Goal: Complete Application Form: Complete application form

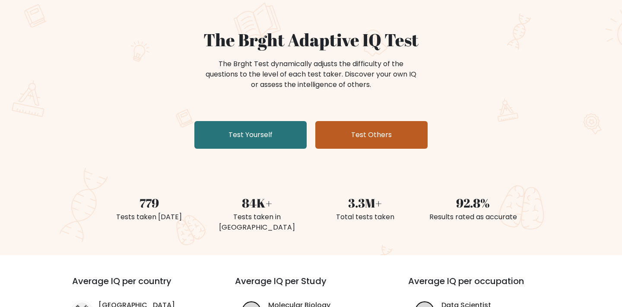
scroll to position [60, 0]
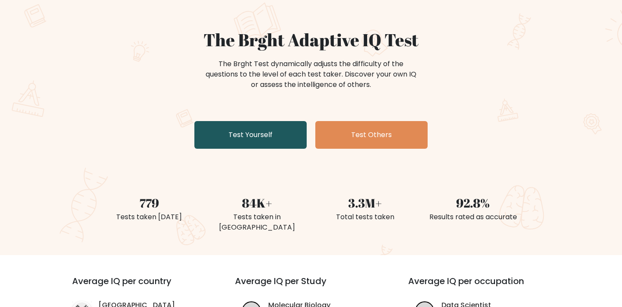
click at [239, 133] on link "Test Yourself" at bounding box center [250, 135] width 112 height 28
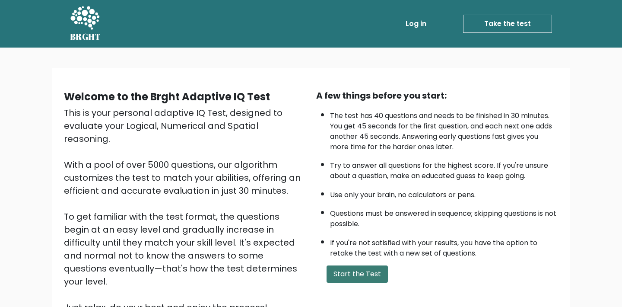
click at [341, 265] on button "Start the Test" at bounding box center [357, 273] width 61 height 17
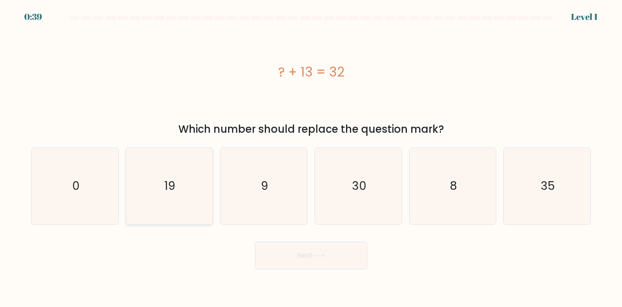
click at [175, 181] on text "19" at bounding box center [170, 186] width 11 height 16
click at [311, 158] on input "b. 19" at bounding box center [311, 155] width 0 height 4
radio input "true"
click at [323, 259] on button "Next" at bounding box center [311, 255] width 112 height 28
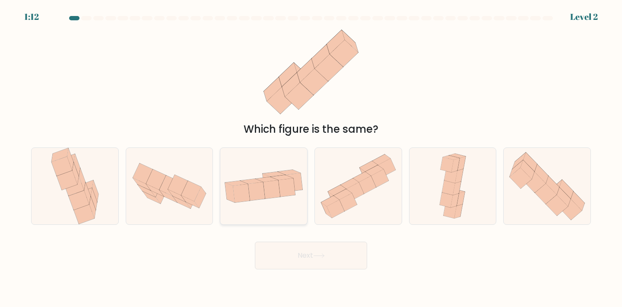
click at [278, 186] on icon at bounding box center [271, 189] width 17 height 18
click at [311, 158] on input "c." at bounding box center [311, 155] width 0 height 4
radio input "true"
click at [321, 259] on button "Next" at bounding box center [311, 255] width 112 height 28
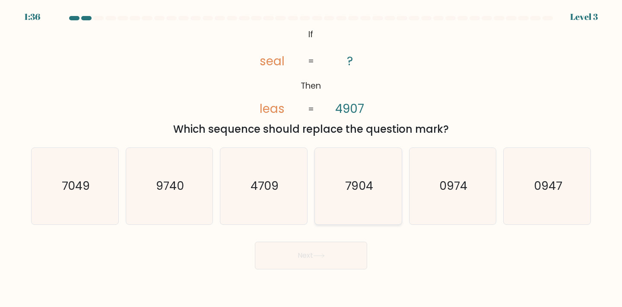
click at [369, 197] on icon "7904" at bounding box center [358, 186] width 76 height 76
click at [311, 158] on input "d. 7904" at bounding box center [311, 155] width 0 height 4
radio input "true"
click at [314, 263] on button "Next" at bounding box center [311, 255] width 112 height 28
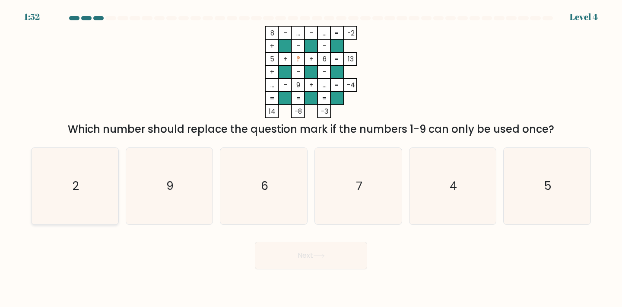
click at [109, 207] on icon "2" at bounding box center [75, 186] width 76 height 76
click at [311, 158] on input "a. 2" at bounding box center [311, 155] width 0 height 4
radio input "true"
click at [300, 252] on button "Next" at bounding box center [311, 255] width 112 height 28
click at [308, 251] on button "Next" at bounding box center [311, 255] width 112 height 28
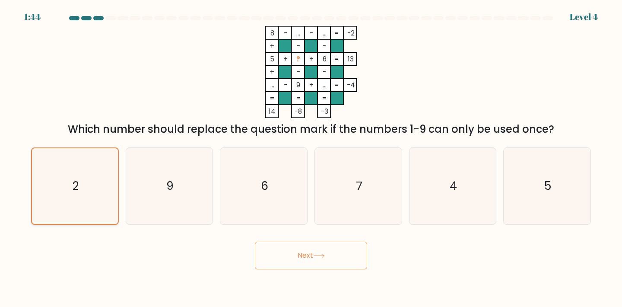
click at [67, 197] on icon "2" at bounding box center [75, 186] width 76 height 76
click at [311, 158] on input "a. 2" at bounding box center [311, 155] width 0 height 4
click at [320, 255] on icon at bounding box center [319, 256] width 10 height 4
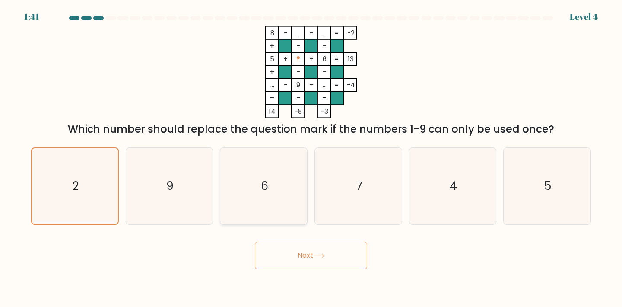
click at [254, 181] on icon "6" at bounding box center [263, 186] width 76 height 76
click at [311, 158] on input "c. 6" at bounding box center [311, 155] width 0 height 4
radio input "true"
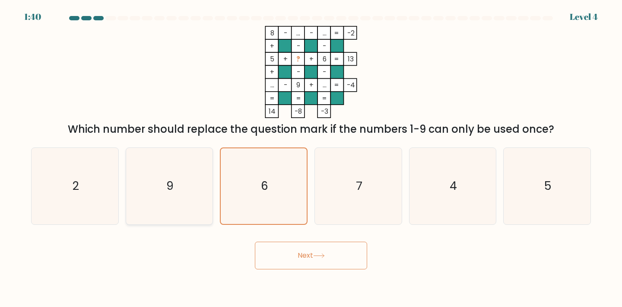
click at [175, 187] on icon "9" at bounding box center [169, 186] width 76 height 76
click at [311, 158] on input "b. 9" at bounding box center [311, 155] width 0 height 4
radio input "true"
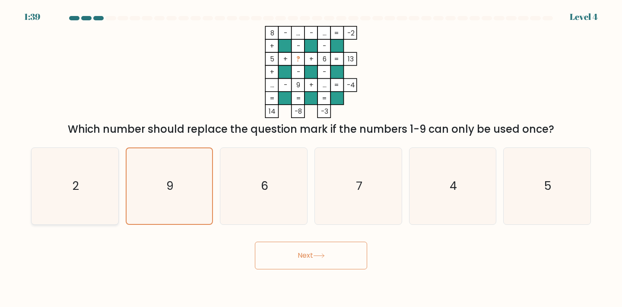
click at [95, 192] on icon "2" at bounding box center [75, 186] width 76 height 76
click at [311, 158] on input "a. 2" at bounding box center [311, 155] width 0 height 4
radio input "true"
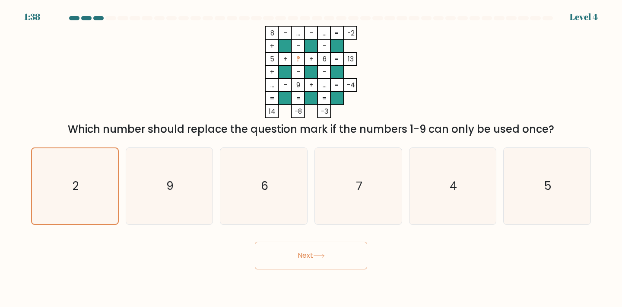
click at [318, 258] on button "Next" at bounding box center [311, 255] width 112 height 28
click at [75, 190] on text "2" at bounding box center [76, 186] width 6 height 16
click at [311, 158] on input "a. 2" at bounding box center [311, 155] width 0 height 4
click at [299, 252] on button "Next" at bounding box center [311, 255] width 112 height 28
click at [105, 193] on icon "2" at bounding box center [75, 186] width 76 height 76
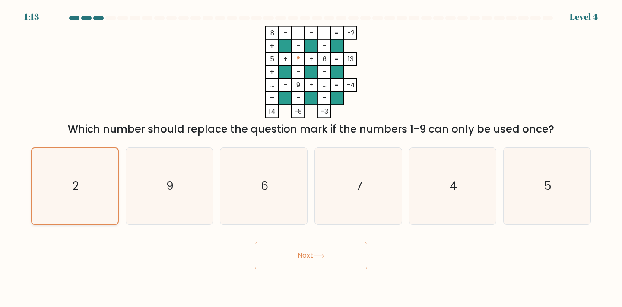
click at [311, 158] on input "a. 2" at bounding box center [311, 155] width 0 height 4
click at [105, 193] on icon "2" at bounding box center [75, 186] width 76 height 76
click at [311, 158] on input "a. 2" at bounding box center [311, 155] width 0 height 4
click at [105, 193] on icon "2" at bounding box center [75, 186] width 76 height 76
click at [311, 158] on input "a. 2" at bounding box center [311, 155] width 0 height 4
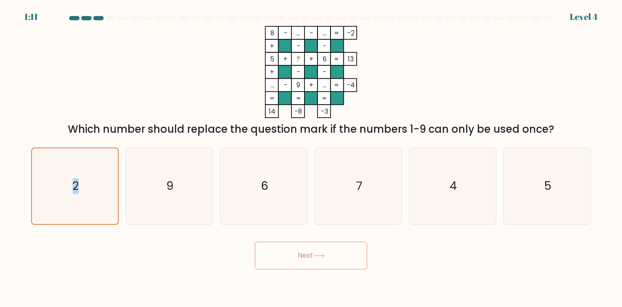
click at [302, 260] on button "Next" at bounding box center [311, 255] width 112 height 28
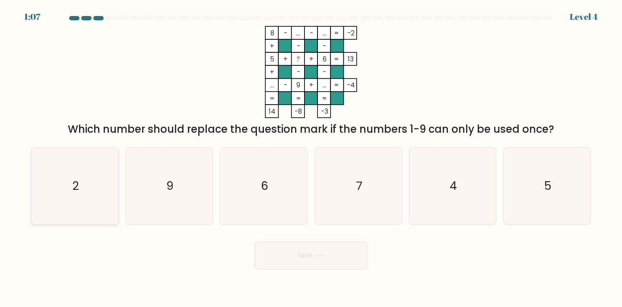
click at [65, 187] on icon "2" at bounding box center [75, 186] width 76 height 76
click at [311, 158] on input "a. 2" at bounding box center [311, 155] width 0 height 4
radio input "true"
click at [306, 248] on button "Next" at bounding box center [311, 255] width 112 height 28
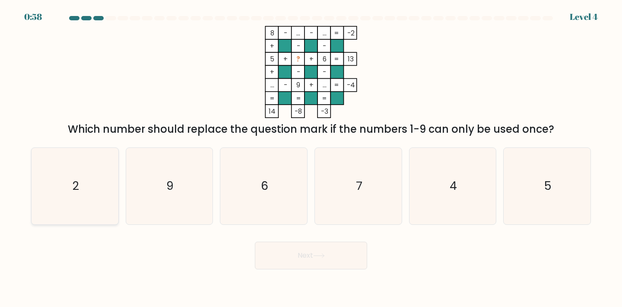
click at [57, 198] on icon "2" at bounding box center [75, 186] width 76 height 76
click at [311, 158] on input "a. 2" at bounding box center [311, 155] width 0 height 4
radio input "true"
click at [330, 260] on button "Next" at bounding box center [311, 255] width 112 height 28
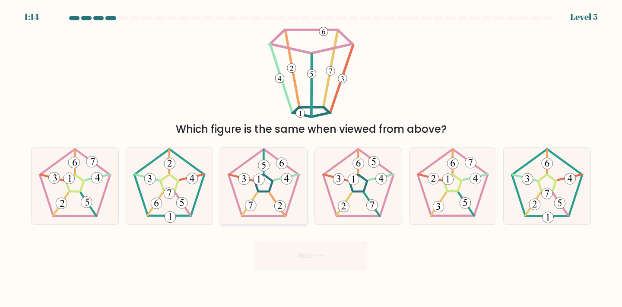
click at [262, 190] on 142 at bounding box center [264, 182] width 18 height 17
click at [311, 158] on input "c." at bounding box center [311, 155] width 0 height 4
radio input "true"
click at [298, 256] on button "Next" at bounding box center [311, 255] width 112 height 28
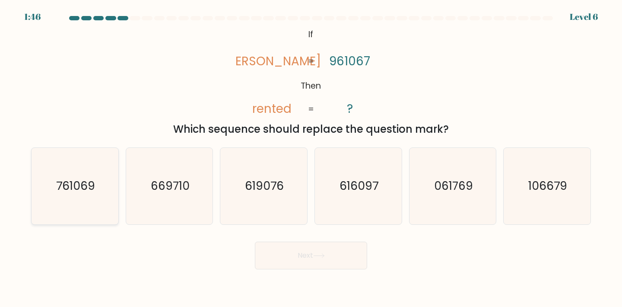
click at [104, 196] on icon "761069" at bounding box center [75, 186] width 76 height 76
click at [311, 158] on input "a. 761069" at bounding box center [311, 155] width 0 height 4
radio input "true"
click at [281, 251] on button "Next" at bounding box center [311, 255] width 112 height 28
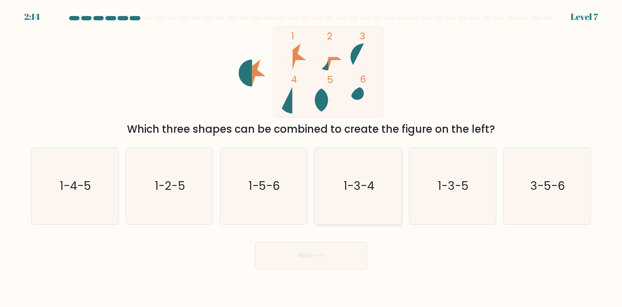
click at [359, 186] on text "1-3-4" at bounding box center [359, 186] width 31 height 16
click at [311, 158] on input "d. 1-3-4" at bounding box center [311, 155] width 0 height 4
radio input "true"
click at [309, 258] on button "Next" at bounding box center [311, 255] width 112 height 28
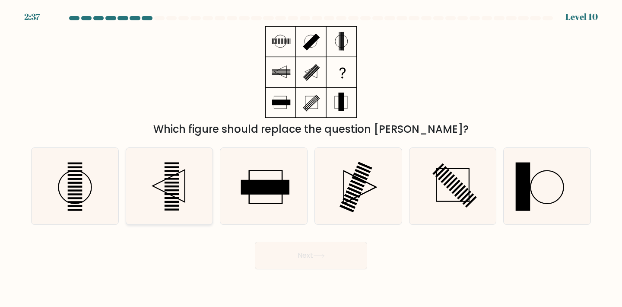
click at [173, 195] on rect at bounding box center [172, 194] width 15 height 2
click at [311, 158] on input "b." at bounding box center [311, 155] width 0 height 4
radio input "true"
click at [303, 260] on button "Next" at bounding box center [311, 255] width 112 height 28
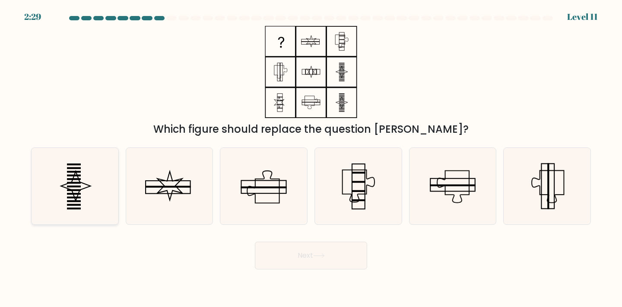
click at [77, 189] on rect at bounding box center [74, 190] width 14 height 2
click at [311, 158] on input "a." at bounding box center [311, 155] width 0 height 4
radio input "true"
click at [329, 261] on button "Next" at bounding box center [311, 255] width 112 height 28
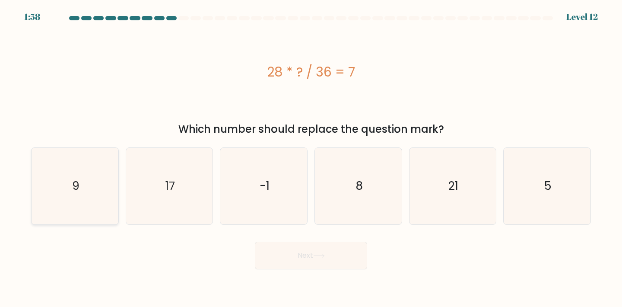
click at [79, 197] on icon "9" at bounding box center [75, 186] width 76 height 76
click at [311, 158] on input "a. 9" at bounding box center [311, 155] width 0 height 4
radio input "true"
click at [325, 254] on icon at bounding box center [319, 255] width 12 height 5
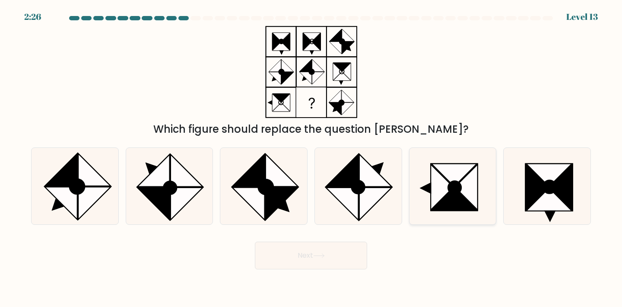
click at [464, 187] on icon at bounding box center [466, 187] width 23 height 46
click at [311, 158] on input "e." at bounding box center [311, 155] width 0 height 4
radio input "true"
click at [315, 265] on button "Next" at bounding box center [311, 255] width 112 height 28
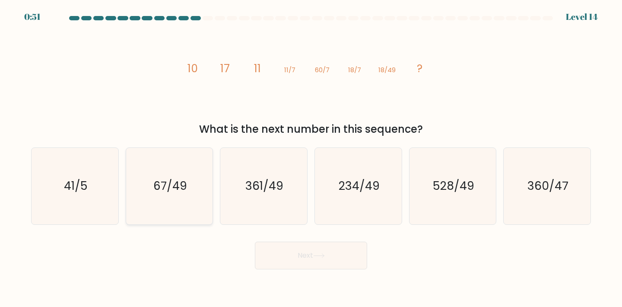
click at [160, 205] on icon "67/49" at bounding box center [169, 186] width 76 height 76
click at [311, 158] on input "b. 67/49" at bounding box center [311, 155] width 0 height 4
radio input "true"
click at [299, 257] on button "Next" at bounding box center [311, 255] width 112 height 28
click at [311, 257] on button "Next" at bounding box center [311, 255] width 112 height 28
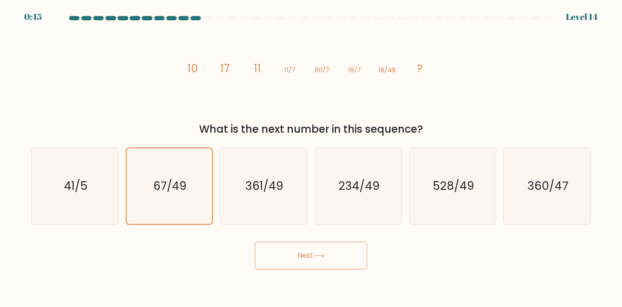
click at [284, 247] on button "Next" at bounding box center [311, 255] width 112 height 28
click at [105, 200] on icon "41/5" at bounding box center [75, 186] width 76 height 76
click at [311, 158] on input "a. 41/5" at bounding box center [311, 155] width 0 height 4
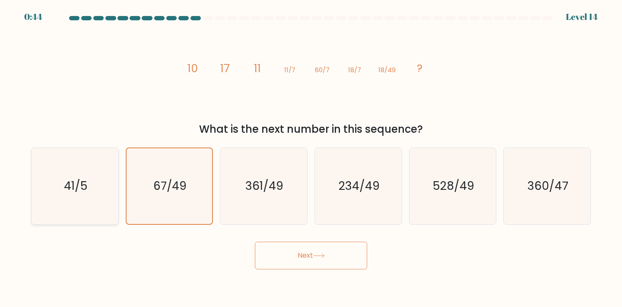
radio input "true"
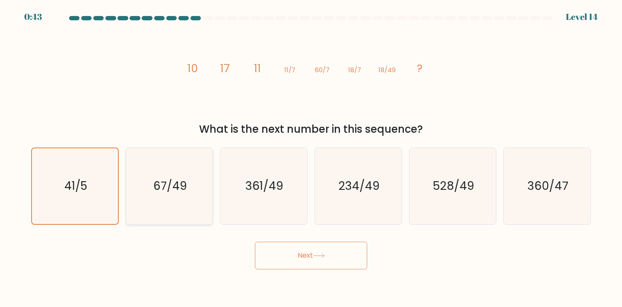
click at [152, 197] on icon "67/49" at bounding box center [169, 186] width 76 height 76
click at [311, 158] on input "b. 67/49" at bounding box center [311, 155] width 0 height 4
radio input "true"
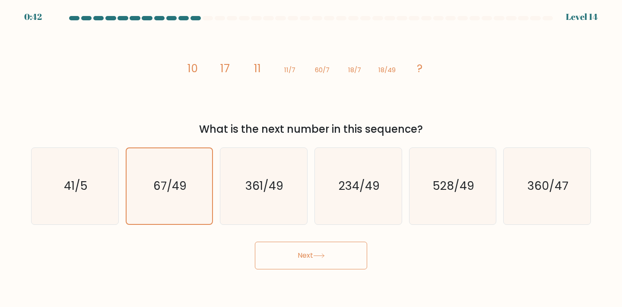
click at [311, 254] on button "Next" at bounding box center [311, 255] width 112 height 28
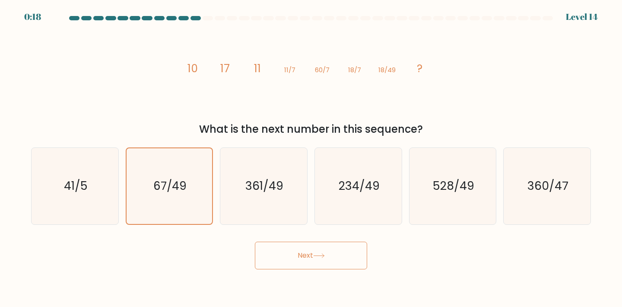
click at [332, 258] on button "Next" at bounding box center [311, 255] width 112 height 28
click at [256, 194] on icon "361/49" at bounding box center [263, 186] width 76 height 76
click at [311, 158] on input "c. 361/49" at bounding box center [311, 155] width 0 height 4
radio input "true"
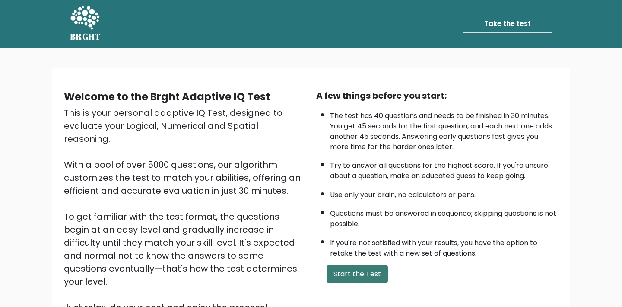
click at [365, 265] on button "Start the Test" at bounding box center [357, 273] width 61 height 17
click at [352, 265] on button "Start the Test" at bounding box center [357, 273] width 61 height 17
click at [374, 265] on button "Start the Test" at bounding box center [357, 273] width 61 height 17
click at [356, 265] on button "Start the Test" at bounding box center [357, 273] width 61 height 17
click at [359, 265] on button "Start the Test" at bounding box center [357, 273] width 61 height 17
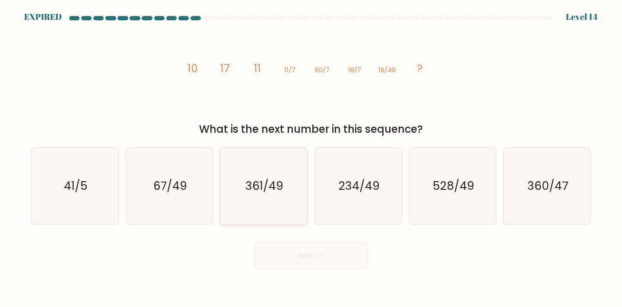
click at [276, 192] on text "361/49" at bounding box center [264, 186] width 38 height 16
click at [311, 158] on input "c. 361/49" at bounding box center [311, 155] width 0 height 4
radio input "true"
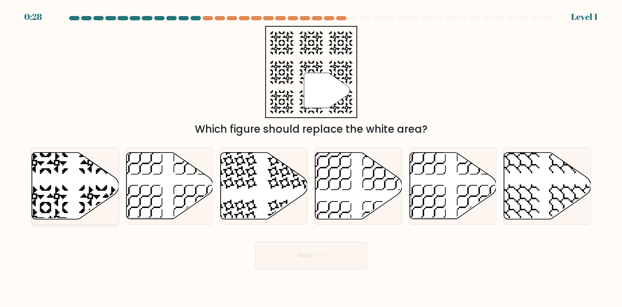
click at [87, 179] on icon at bounding box center [75, 185] width 87 height 67
click at [311, 158] on input "a." at bounding box center [311, 155] width 0 height 4
radio input "true"
click at [319, 254] on icon at bounding box center [319, 255] width 12 height 5
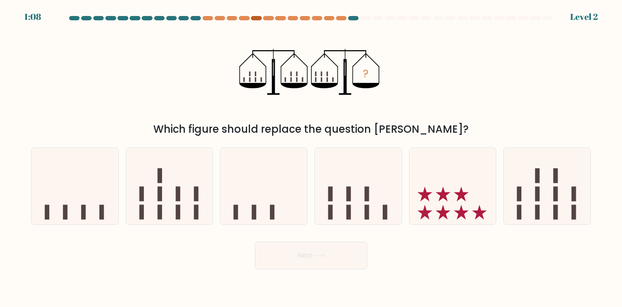
click at [253, 17] on div at bounding box center [256, 18] width 10 height 4
